Goal: Transaction & Acquisition: Purchase product/service

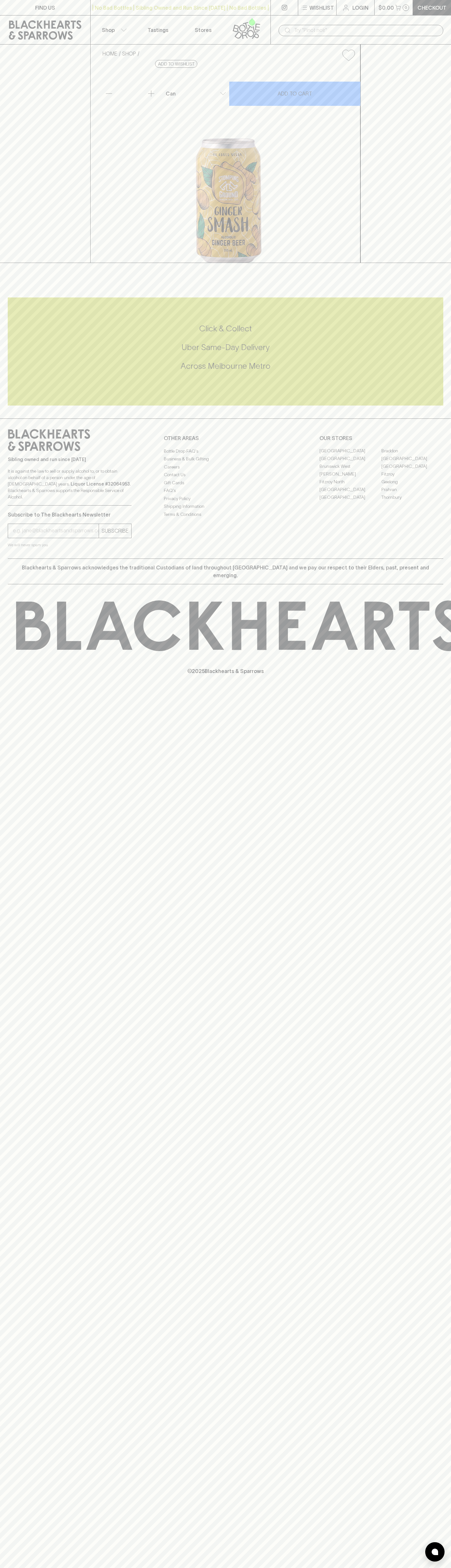
click at [449, 0] on link "Checkout" at bounding box center [432, 7] width 38 height 15
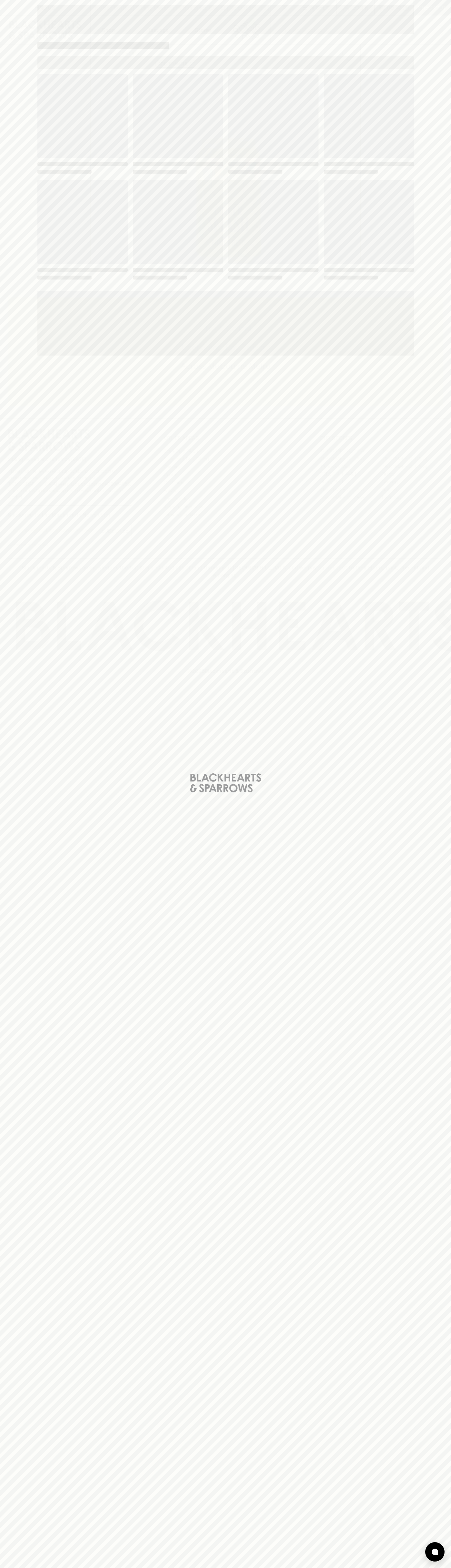
click at [432, 1388] on div "Loading" at bounding box center [226, 784] width 451 height 1568
click at [411, 1567] on html "FIND US | No Bad Bottles | Sibling Owned and Run Since 2006 | No Bad Bottles | …" at bounding box center [226, 784] width 451 height 1568
click at [6, 1492] on div "Loading" at bounding box center [226, 784] width 451 height 1568
